Goal: Navigation & Orientation: Find specific page/section

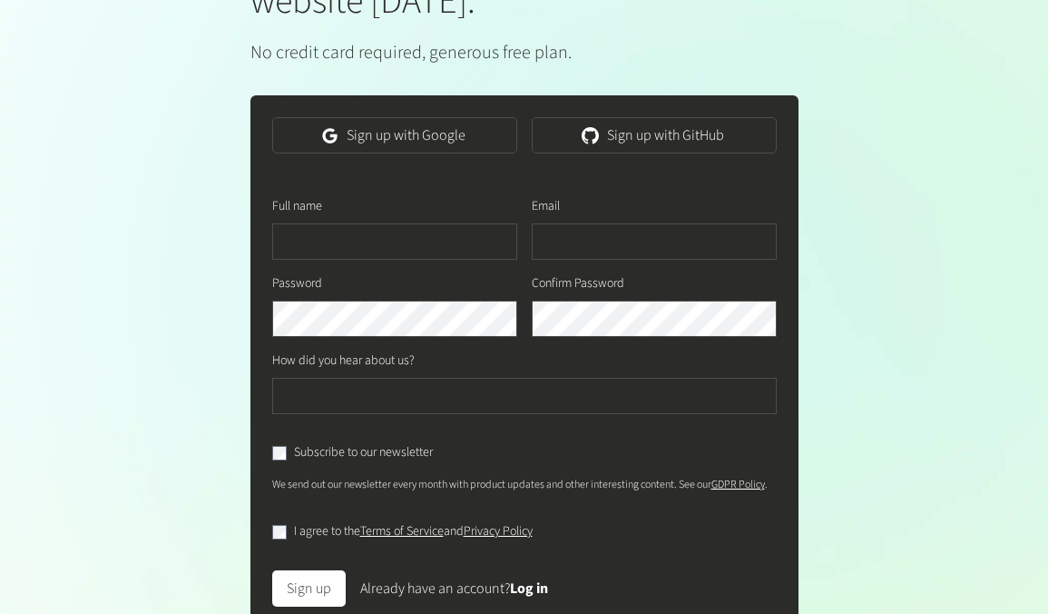
scroll to position [655, 0]
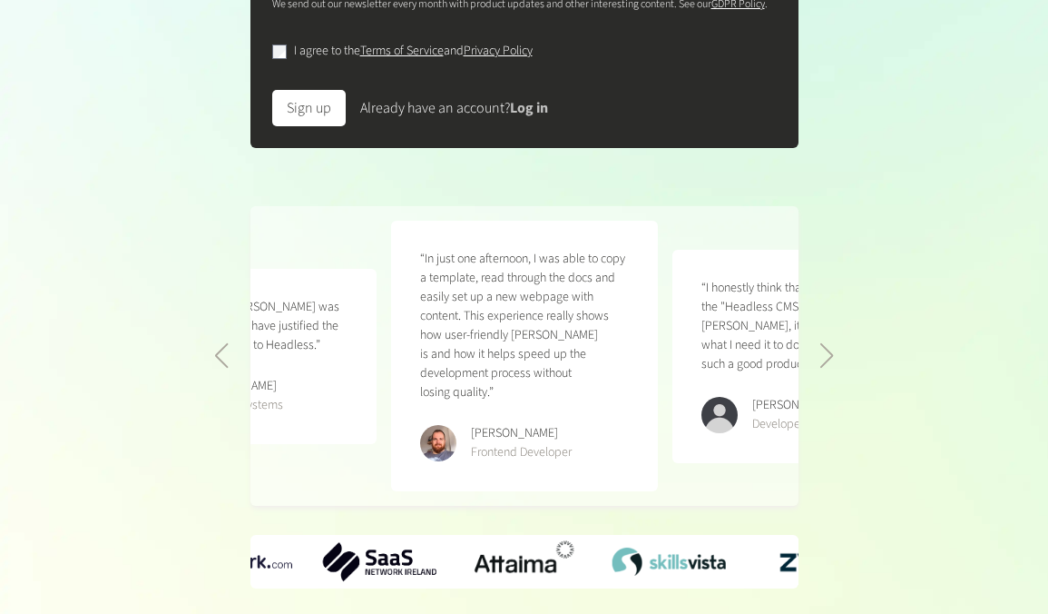
click at [529, 118] on link "Log in" at bounding box center [529, 108] width 38 height 20
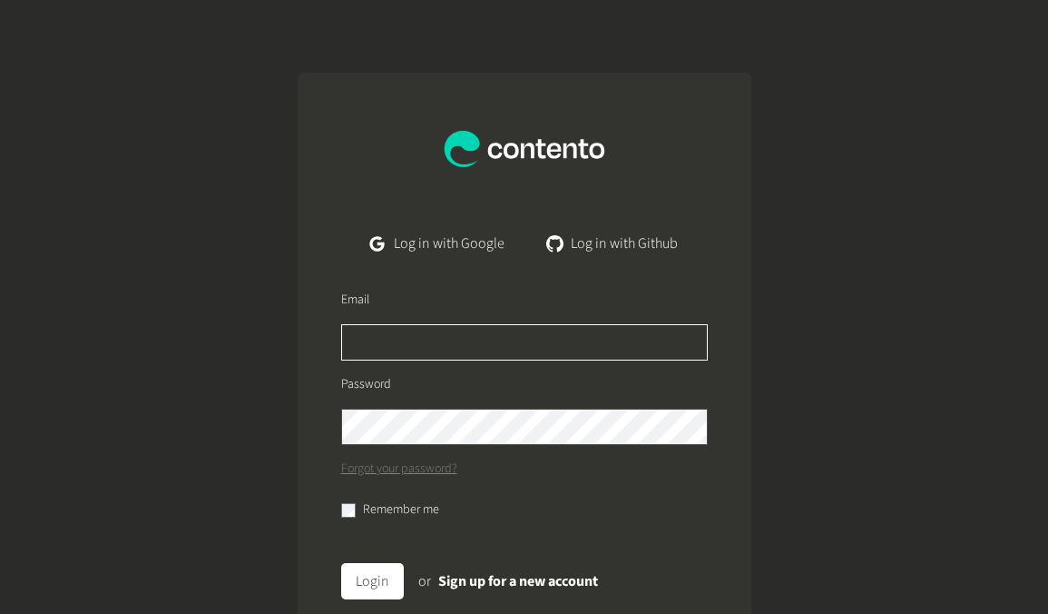
click at [540, 326] on input "text" at bounding box center [524, 342] width 367 height 36
type input "**********"
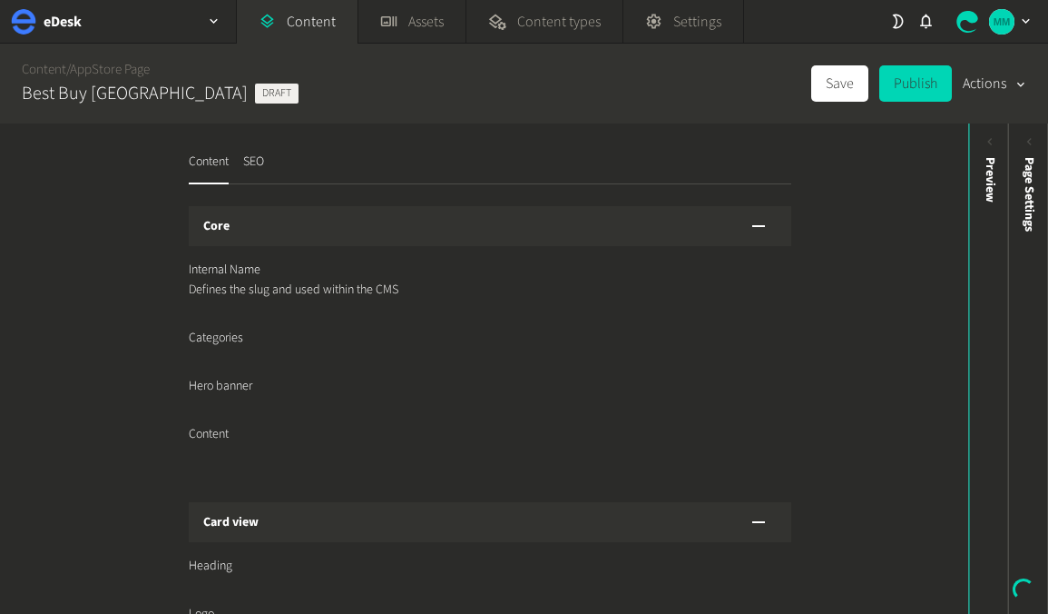
click at [351, 504] on div "Core Internal Name Defines the slug and used within the CMS Categories Hero ban…" at bounding box center [490, 595] width 603 height 778
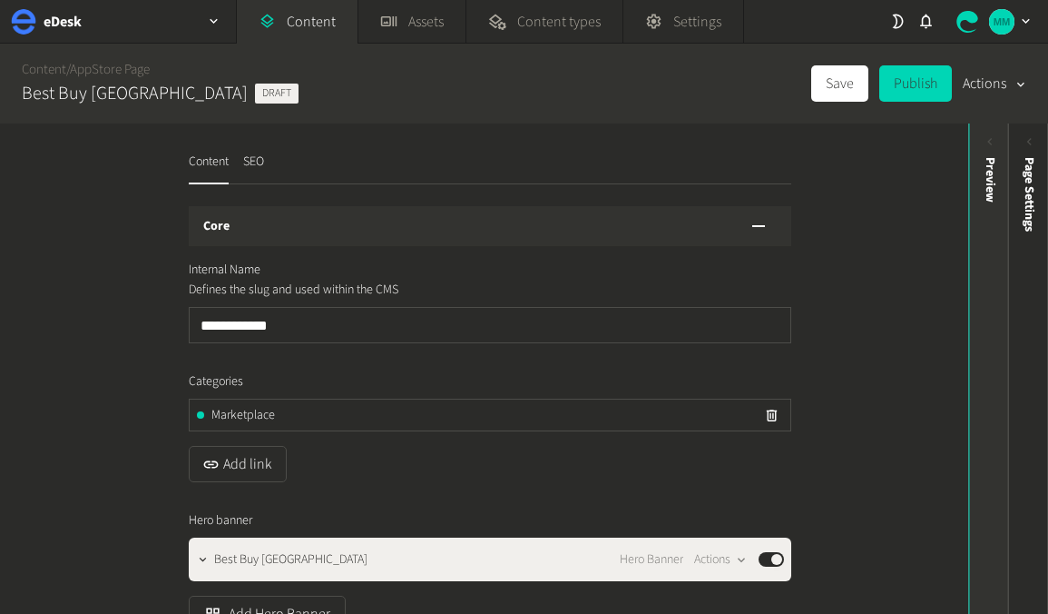
click at [976, 178] on div "Preview" at bounding box center [989, 297] width 40 height 327
